Goal: Find specific page/section: Find specific page/section

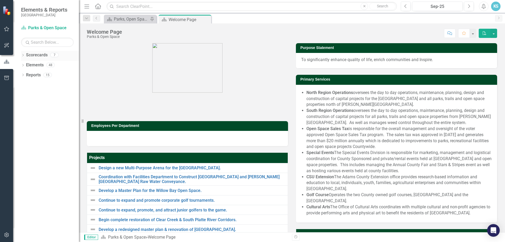
click at [24, 54] on icon "Dropdown" at bounding box center [23, 55] width 4 height 3
click at [53, 94] on link "County Wide BoCC 2025 Goals" at bounding box center [54, 95] width 50 height 6
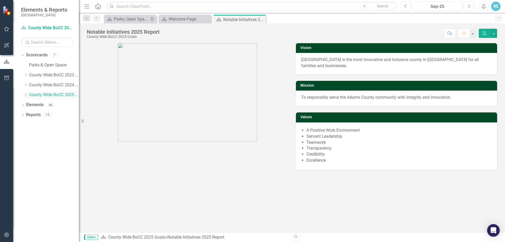
click at [25, 94] on icon "Dropdown" at bounding box center [26, 94] width 4 height 3
click at [45, 103] on link "Parks, Open Space, and Cultural Arts" at bounding box center [56, 105] width 45 height 6
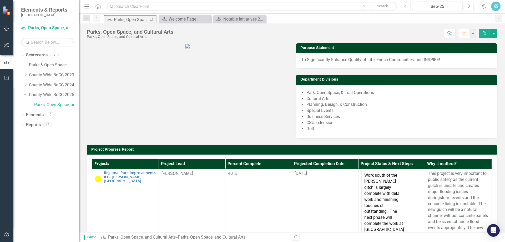
click at [408, 8] on button "Previous" at bounding box center [406, 6] width 10 height 9
click at [404, 9] on button "Previous" at bounding box center [406, 6] width 10 height 9
click at [404, 8] on button "Previous" at bounding box center [406, 6] width 10 height 9
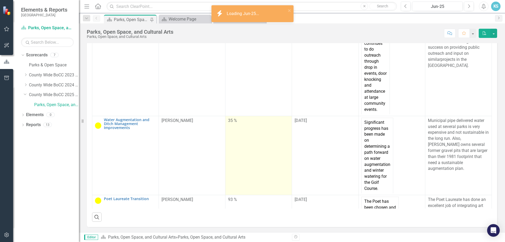
scroll to position [316, 0]
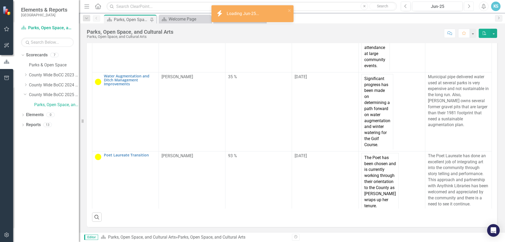
click at [471, 6] on button "Next" at bounding box center [469, 6] width 10 height 9
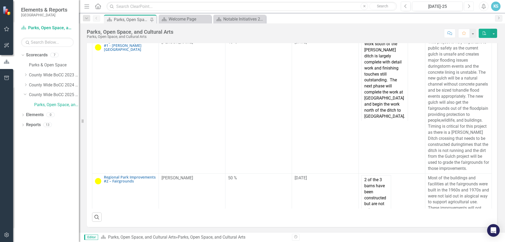
click at [469, 8] on icon "Next" at bounding box center [468, 6] width 3 height 5
click at [406, 38] on div "Parks, Open Space, and Cultural Arts Parks, Open Space, and Cultural Arts Score…" at bounding box center [292, 31] width 426 height 16
click at [406, 8] on button "Previous" at bounding box center [406, 6] width 10 height 9
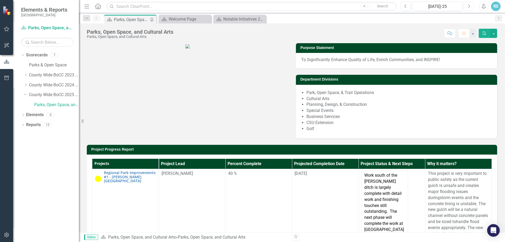
click at [467, 6] on icon "Next" at bounding box center [468, 6] width 3 height 5
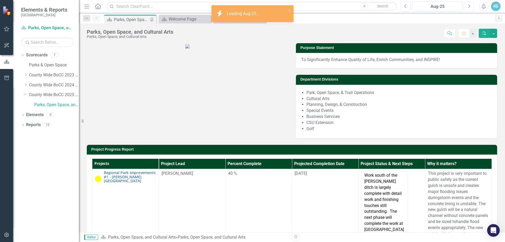
click at [467, 6] on icon "Next" at bounding box center [468, 6] width 3 height 5
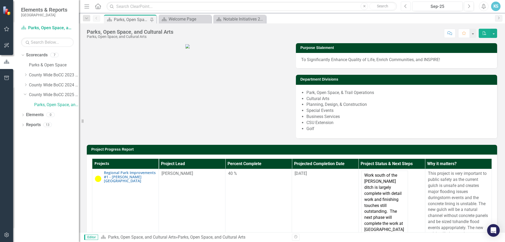
click at [406, 8] on icon "button" at bounding box center [406, 6] width 2 height 4
